Goal: Information Seeking & Learning: Learn about a topic

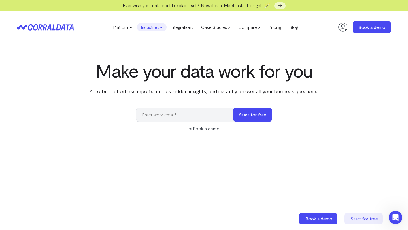
click at [161, 28] on icon at bounding box center [160, 27] width 3 height 3
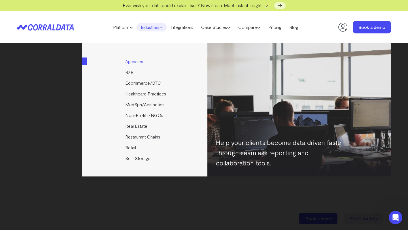
click at [137, 62] on link "Agencies" at bounding box center [145, 61] width 126 height 11
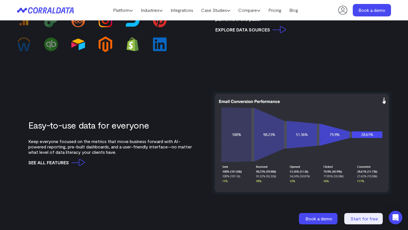
scroll to position [585, 0]
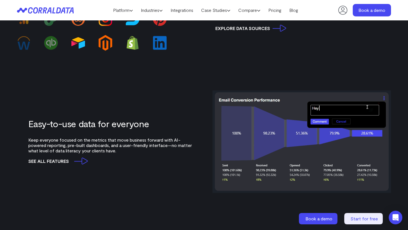
click at [74, 165] on link "see all features" at bounding box center [56, 161] width 57 height 7
